Goal: Task Accomplishment & Management: Manage account settings

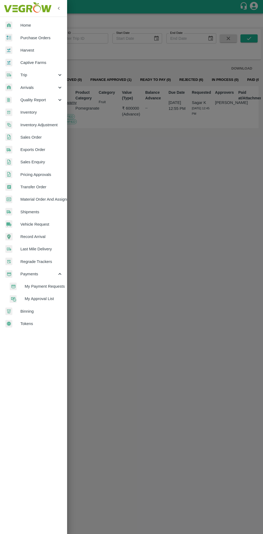
click at [49, 287] on span "My Payment Requests" at bounding box center [44, 287] width 38 height 6
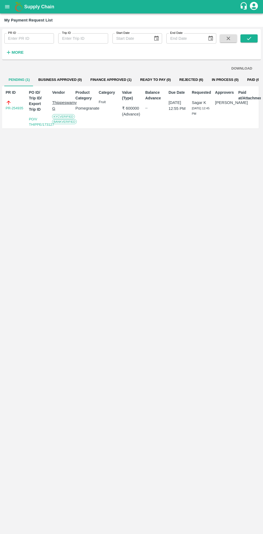
click at [7, 7] on icon "open drawer" at bounding box center [7, 6] width 5 height 3
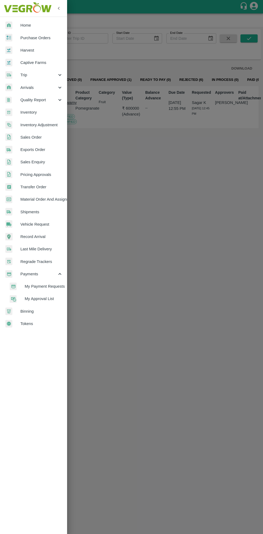
click at [141, 247] on div at bounding box center [131, 267] width 263 height 534
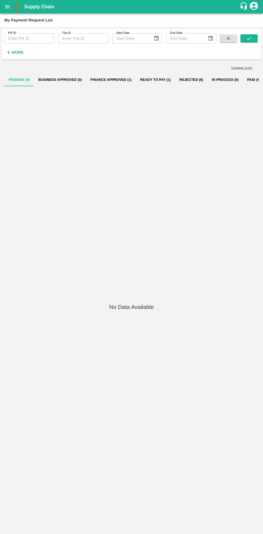
click at [106, 81] on button "Finance Approved (1)" at bounding box center [111, 79] width 50 height 13
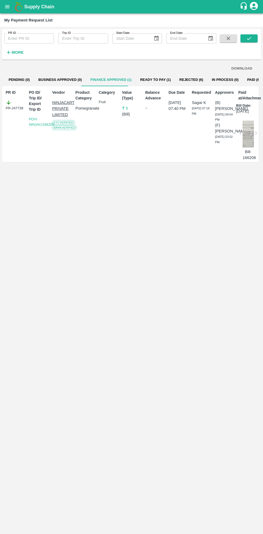
click at [151, 80] on button "Ready To Pay (1)" at bounding box center [155, 79] width 39 height 13
